Goal: Transaction & Acquisition: Subscribe to service/newsletter

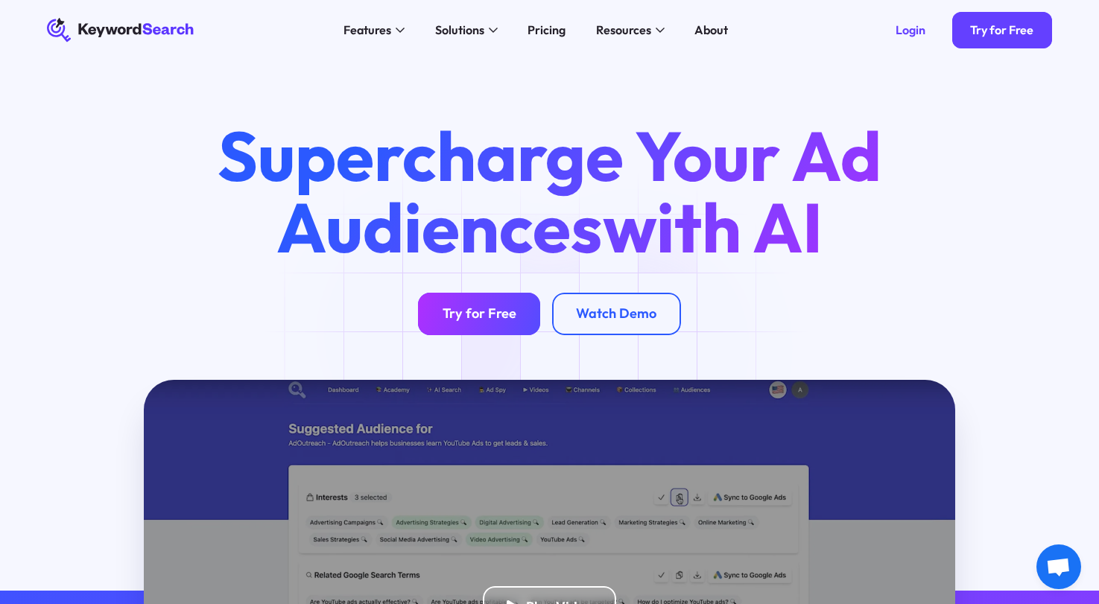
click at [445, 334] on link "Try for Free" at bounding box center [479, 314] width 122 height 42
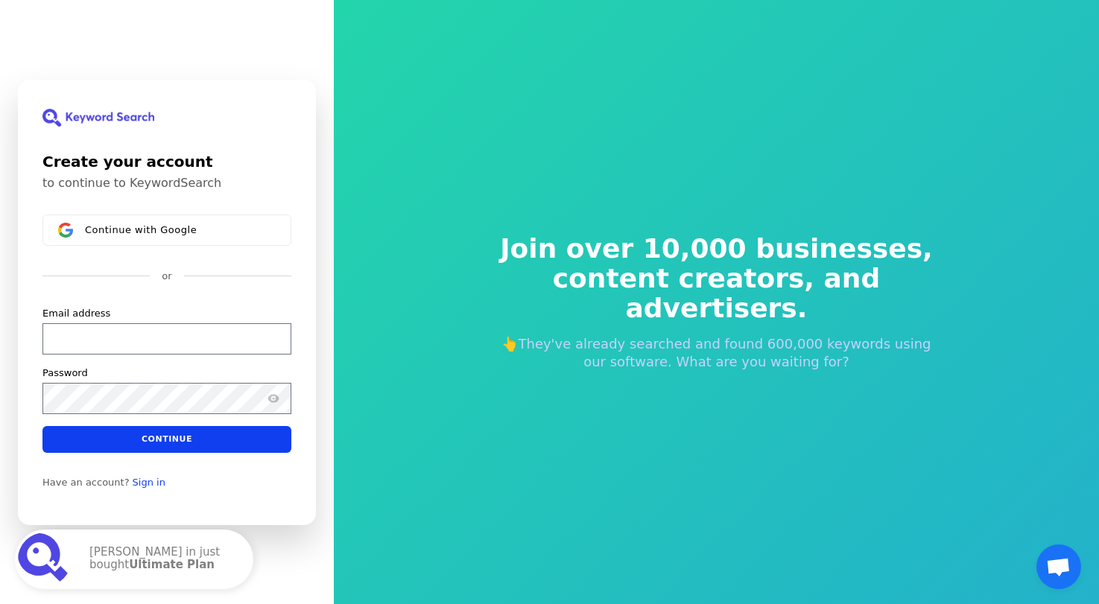
scroll to position [18, 0]
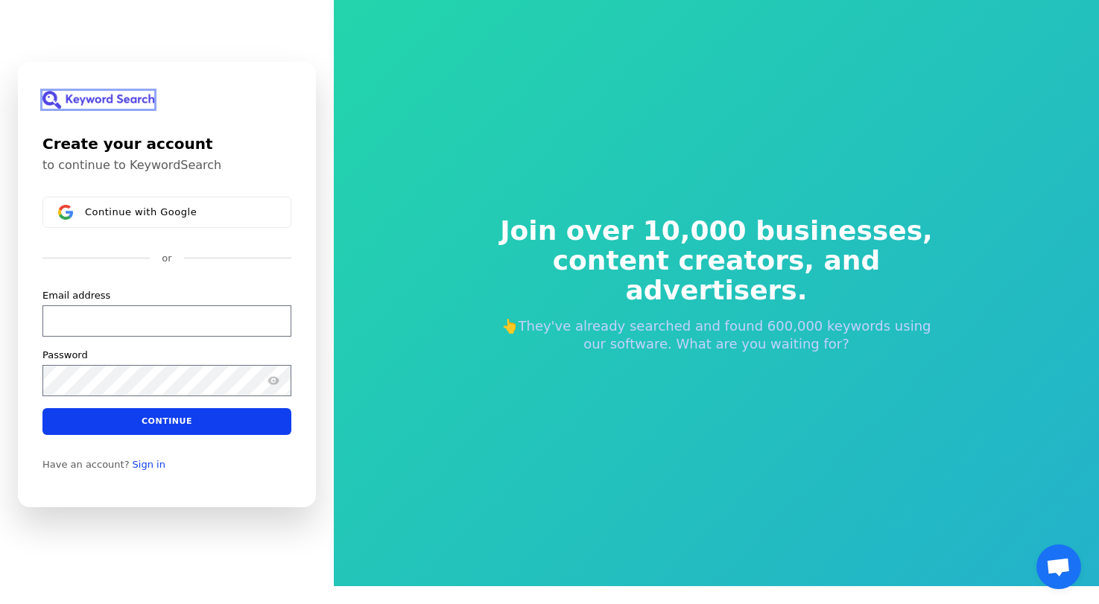
click at [91, 100] on img at bounding box center [98, 100] width 112 height 18
